Goal: Transaction & Acquisition: Purchase product/service

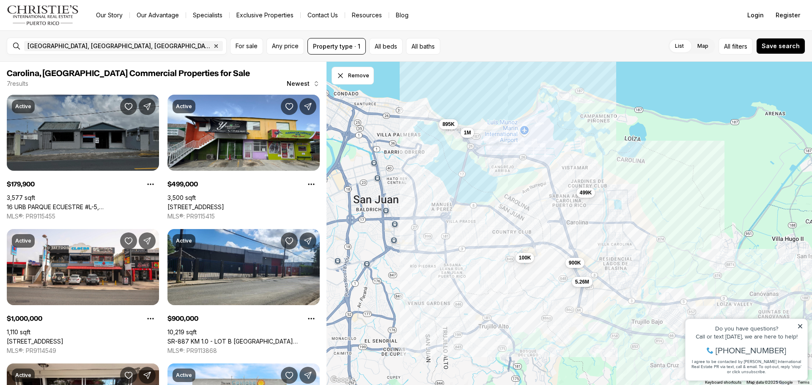
click at [77, 203] on link "16 URB PARQUE ECUESTRE #L-5, [GEOGRAPHIC_DATA], 00987" at bounding box center [83, 207] width 152 height 8
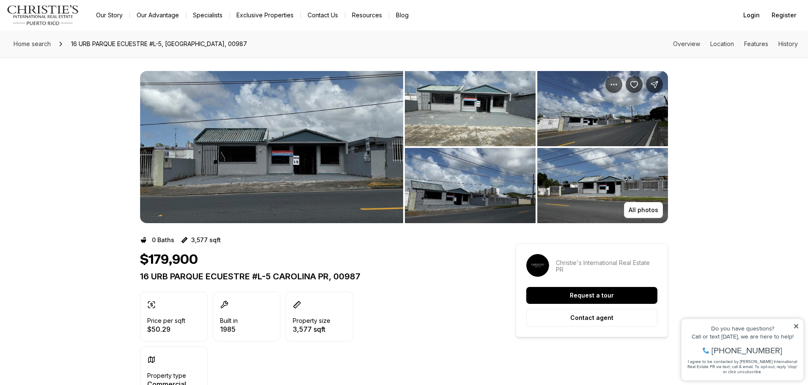
click at [351, 100] on img "View image gallery" at bounding box center [271, 147] width 263 height 152
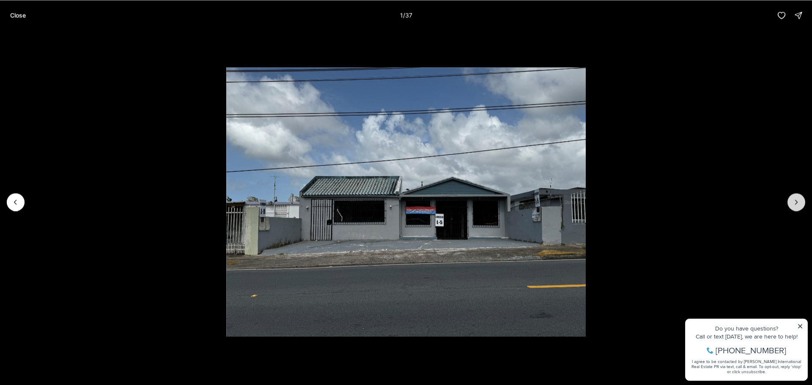
click at [797, 203] on icon "Next slide" at bounding box center [796, 202] width 2 height 4
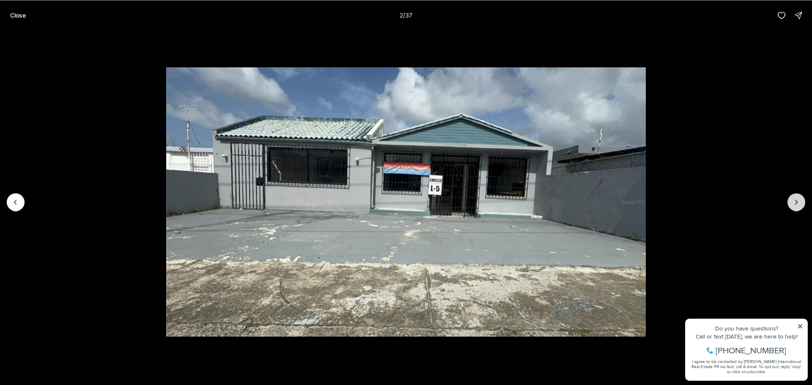
click at [797, 203] on icon "Next slide" at bounding box center [796, 202] width 2 height 4
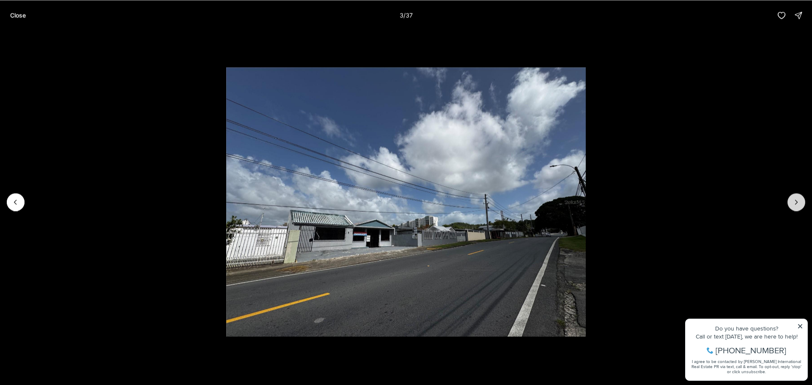
click at [797, 203] on icon "Next slide" at bounding box center [796, 202] width 2 height 4
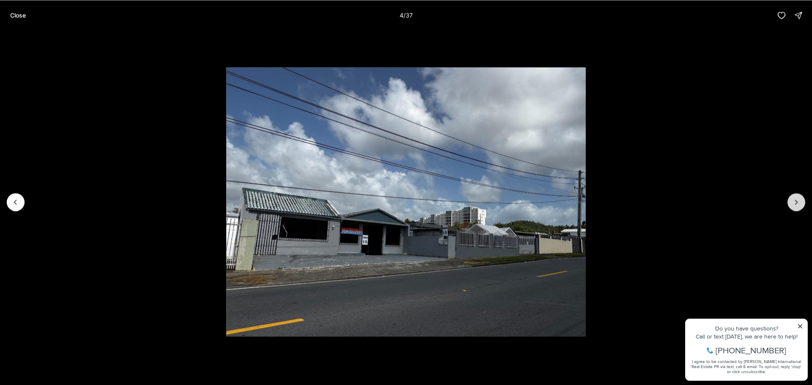
click at [797, 203] on icon "Next slide" at bounding box center [796, 202] width 2 height 4
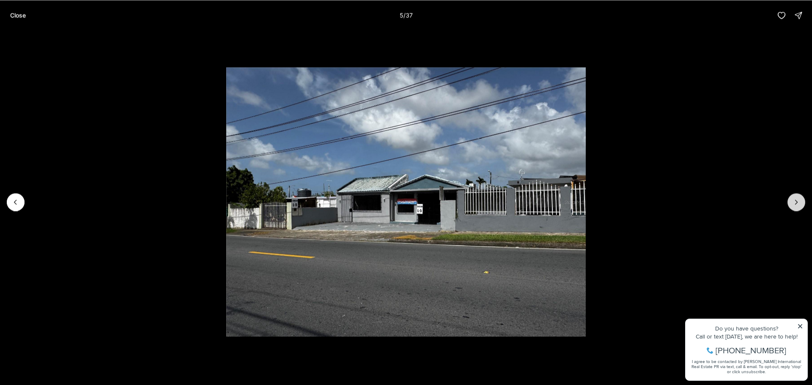
click at [797, 203] on icon "Next slide" at bounding box center [796, 202] width 2 height 4
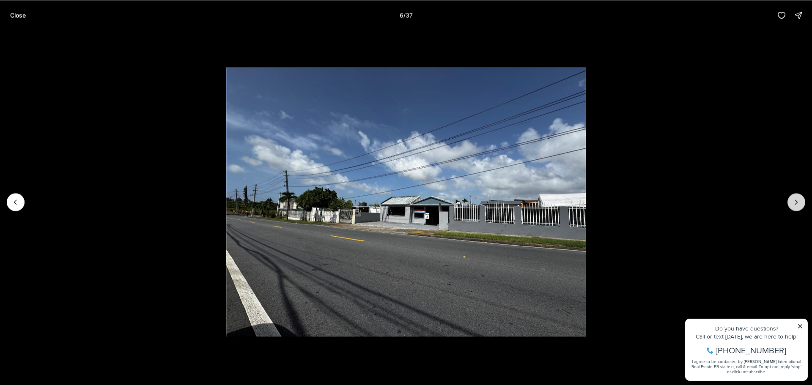
click at [797, 203] on icon "Next slide" at bounding box center [796, 202] width 2 height 4
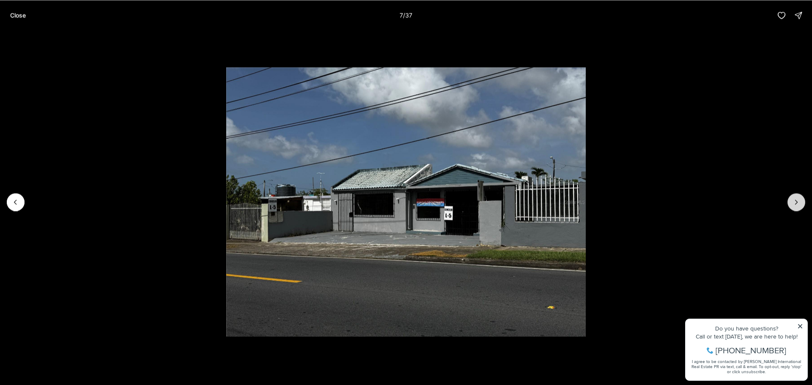
click at [797, 203] on icon "Next slide" at bounding box center [796, 202] width 2 height 4
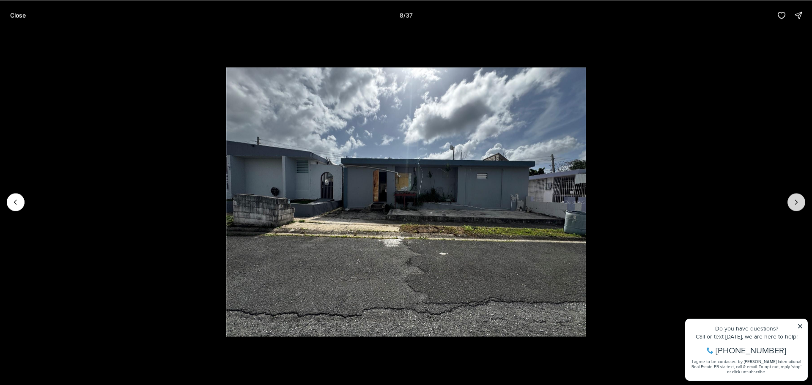
click at [797, 203] on icon "Next slide" at bounding box center [796, 202] width 2 height 4
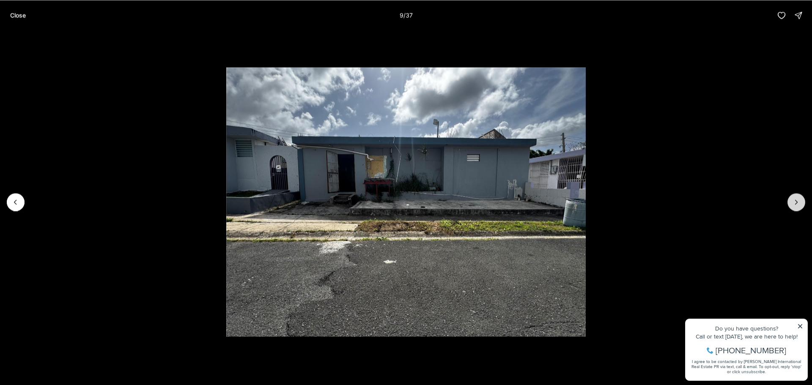
click at [797, 203] on icon "Next slide" at bounding box center [796, 202] width 2 height 4
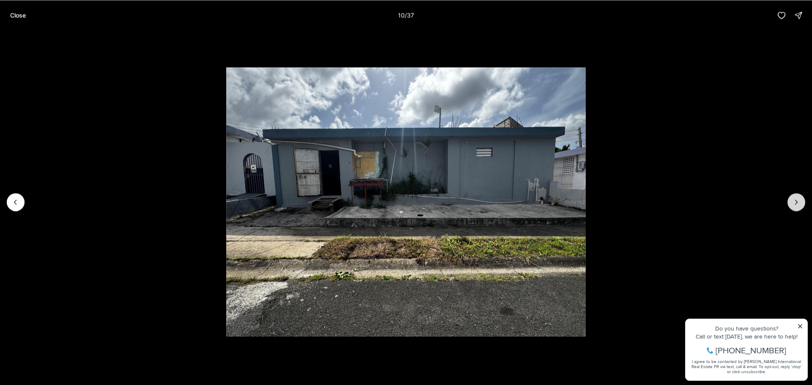
click at [797, 203] on icon "Next slide" at bounding box center [796, 202] width 2 height 4
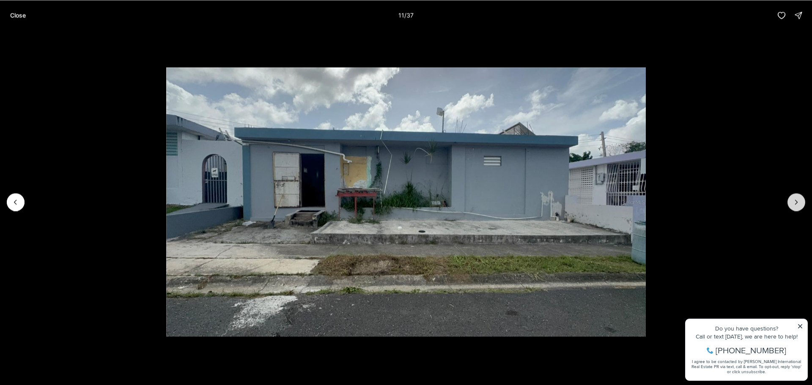
click at [797, 203] on icon "Next slide" at bounding box center [796, 202] width 2 height 4
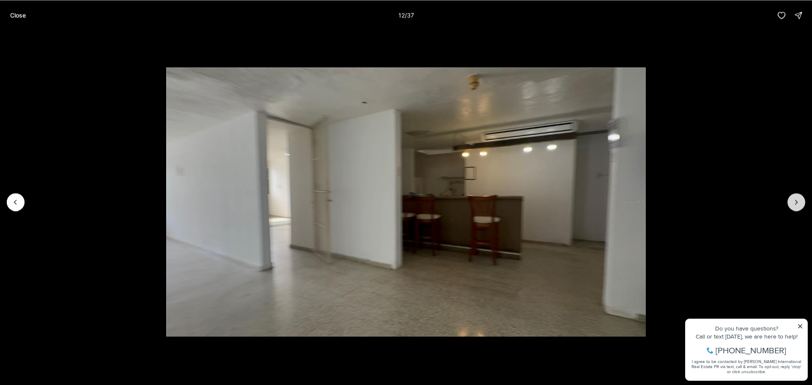
click at [797, 203] on icon "Next slide" at bounding box center [796, 202] width 2 height 4
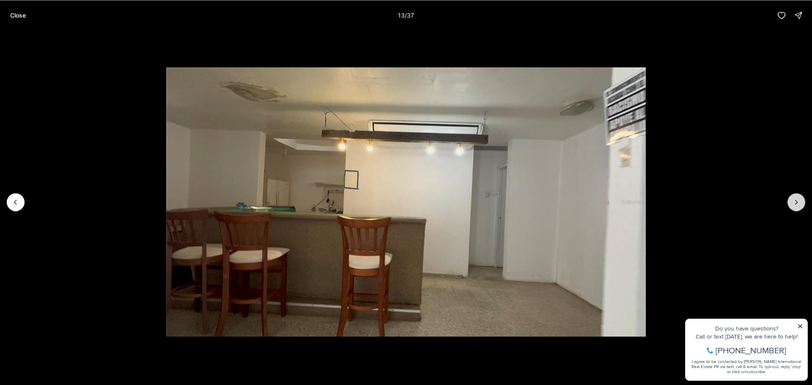
click at [797, 203] on icon "Next slide" at bounding box center [796, 202] width 2 height 4
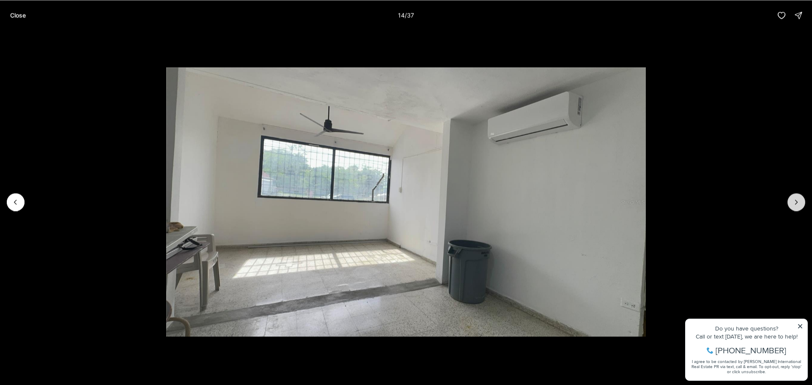
click at [797, 203] on icon "Next slide" at bounding box center [796, 202] width 2 height 4
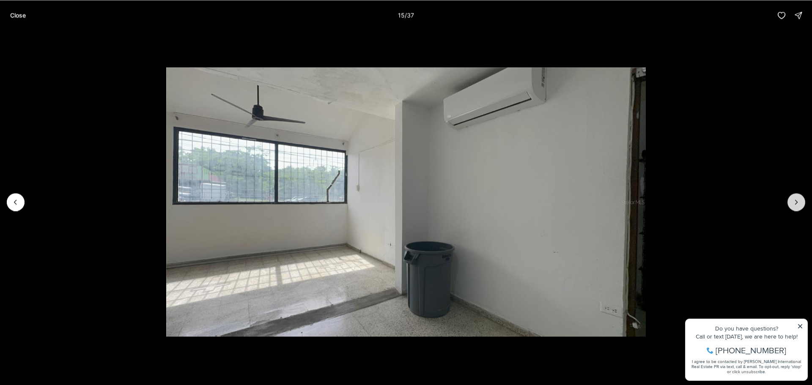
click at [797, 203] on icon "Next slide" at bounding box center [796, 202] width 2 height 4
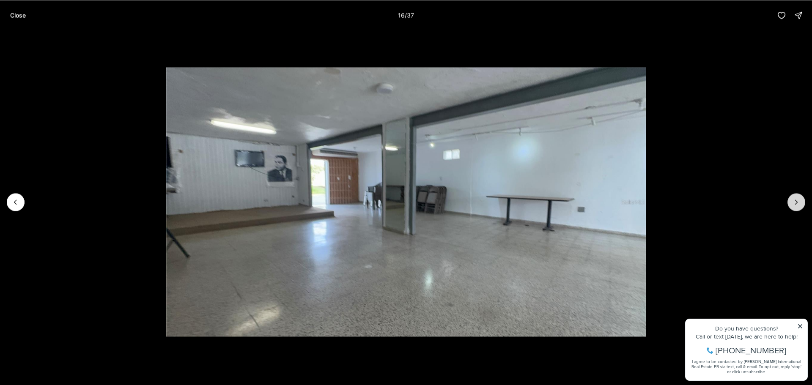
click at [796, 203] on icon "Next slide" at bounding box center [796, 202] width 2 height 4
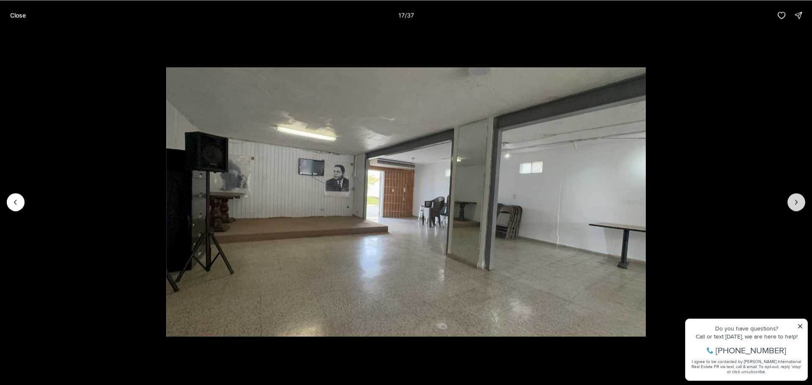
click at [796, 203] on icon "Next slide" at bounding box center [796, 202] width 2 height 4
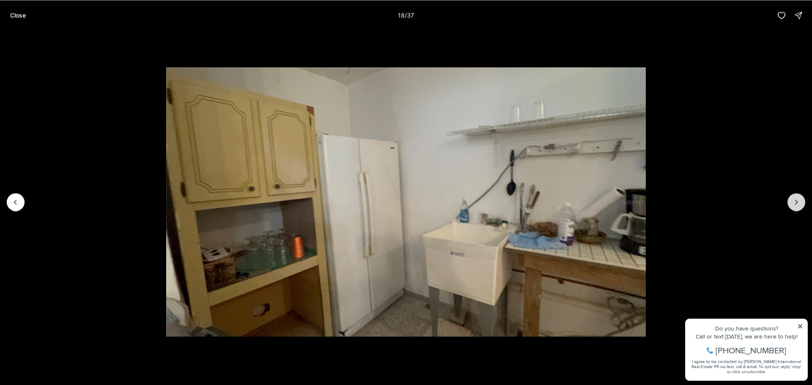
click at [796, 203] on icon "Next slide" at bounding box center [796, 202] width 2 height 4
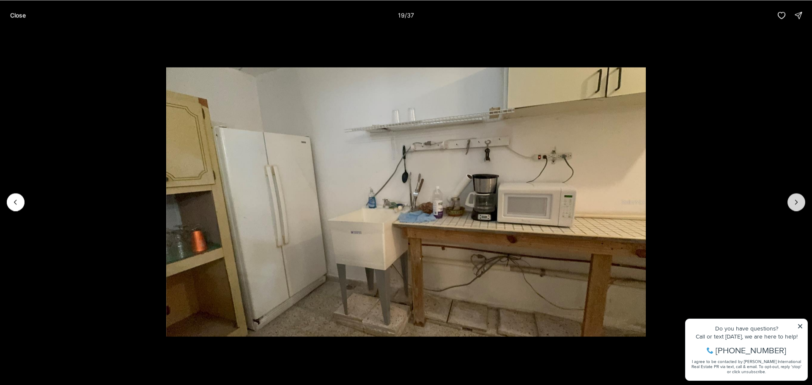
click at [796, 203] on icon "Next slide" at bounding box center [796, 202] width 2 height 4
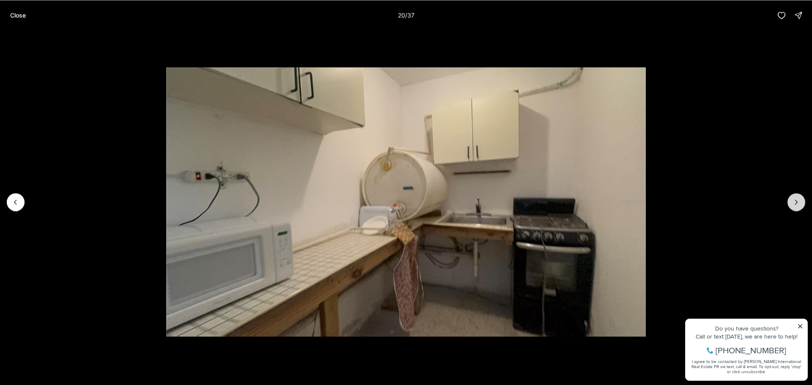
click at [796, 203] on icon "Next slide" at bounding box center [796, 202] width 2 height 4
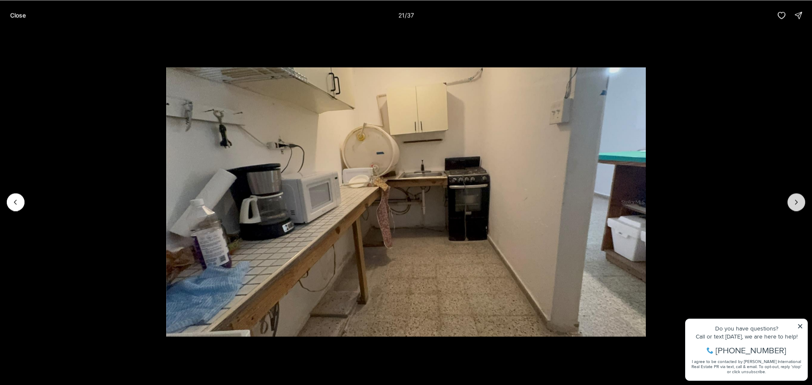
click at [796, 203] on icon "Next slide" at bounding box center [796, 202] width 2 height 4
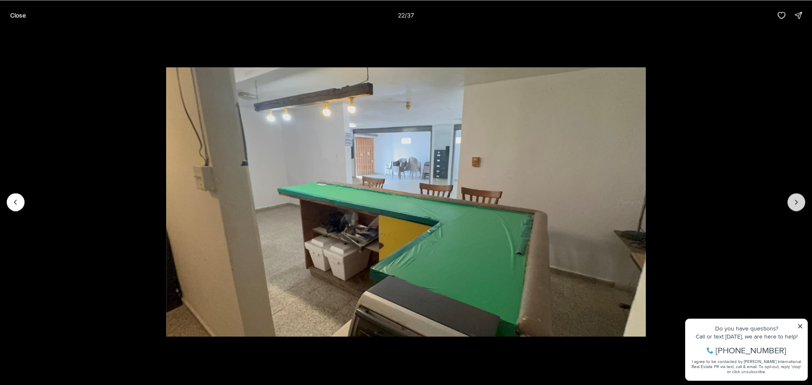
click at [796, 203] on icon "Next slide" at bounding box center [796, 202] width 2 height 4
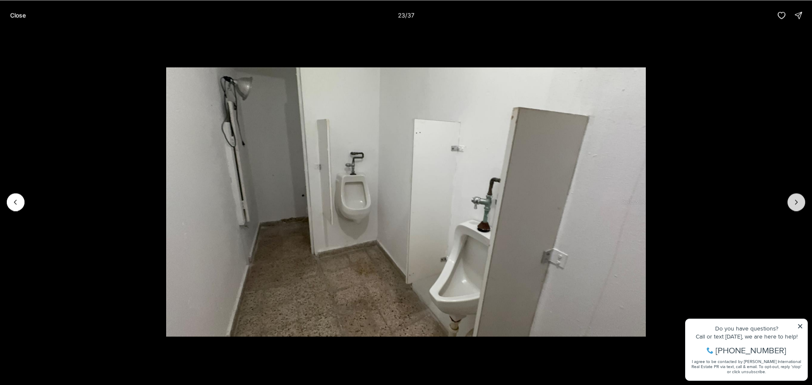
click at [796, 203] on icon "Next slide" at bounding box center [796, 202] width 2 height 4
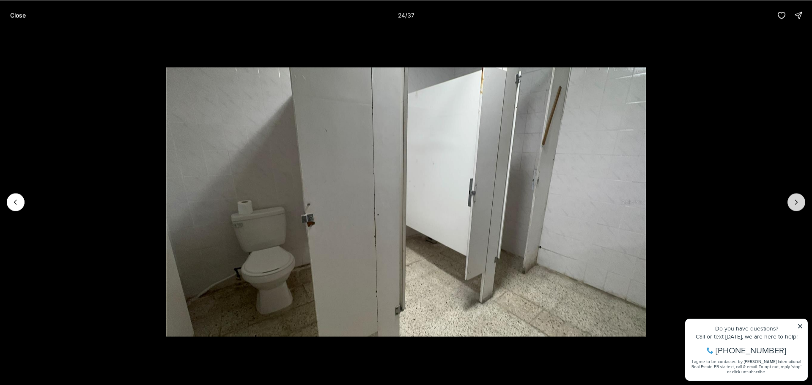
click at [796, 203] on icon "Next slide" at bounding box center [796, 202] width 2 height 4
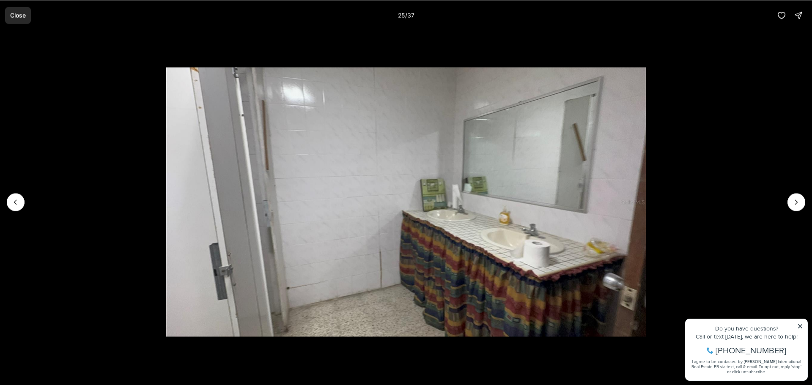
click at [15, 10] on button "Close" at bounding box center [18, 15] width 26 height 17
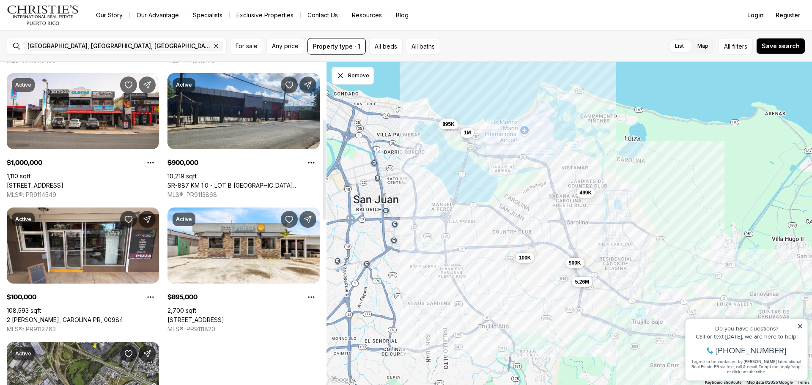
scroll to position [146, 0]
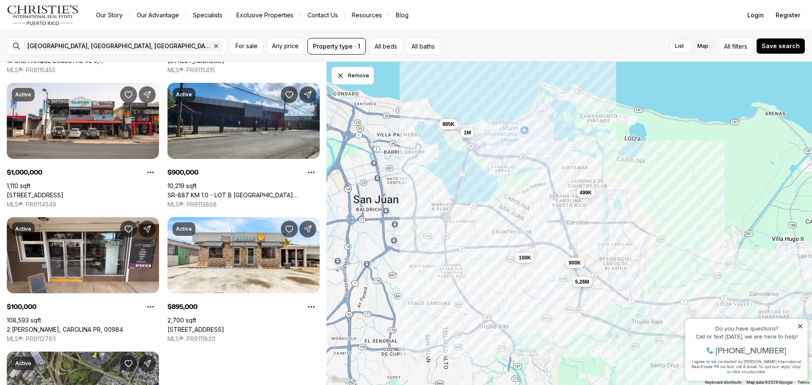
click at [799, 327] on icon at bounding box center [800, 326] width 4 height 4
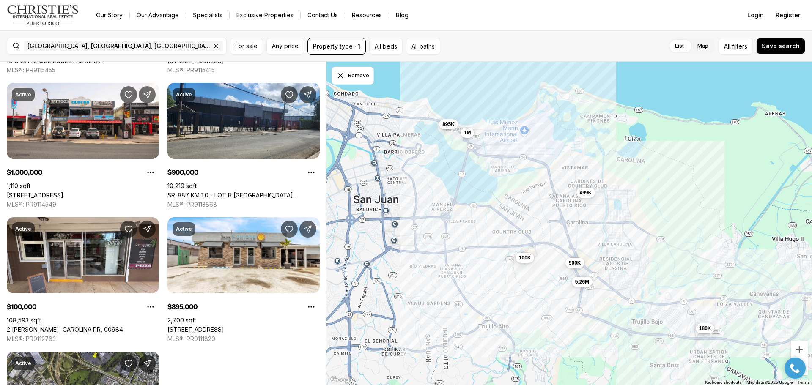
click at [706, 331] on span "180K" at bounding box center [705, 328] width 12 height 7
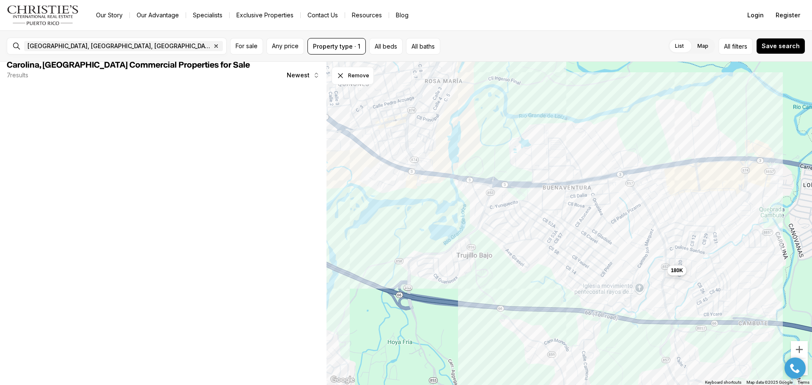
scroll to position [0, 0]
